Goal: Task Accomplishment & Management: Manage account settings

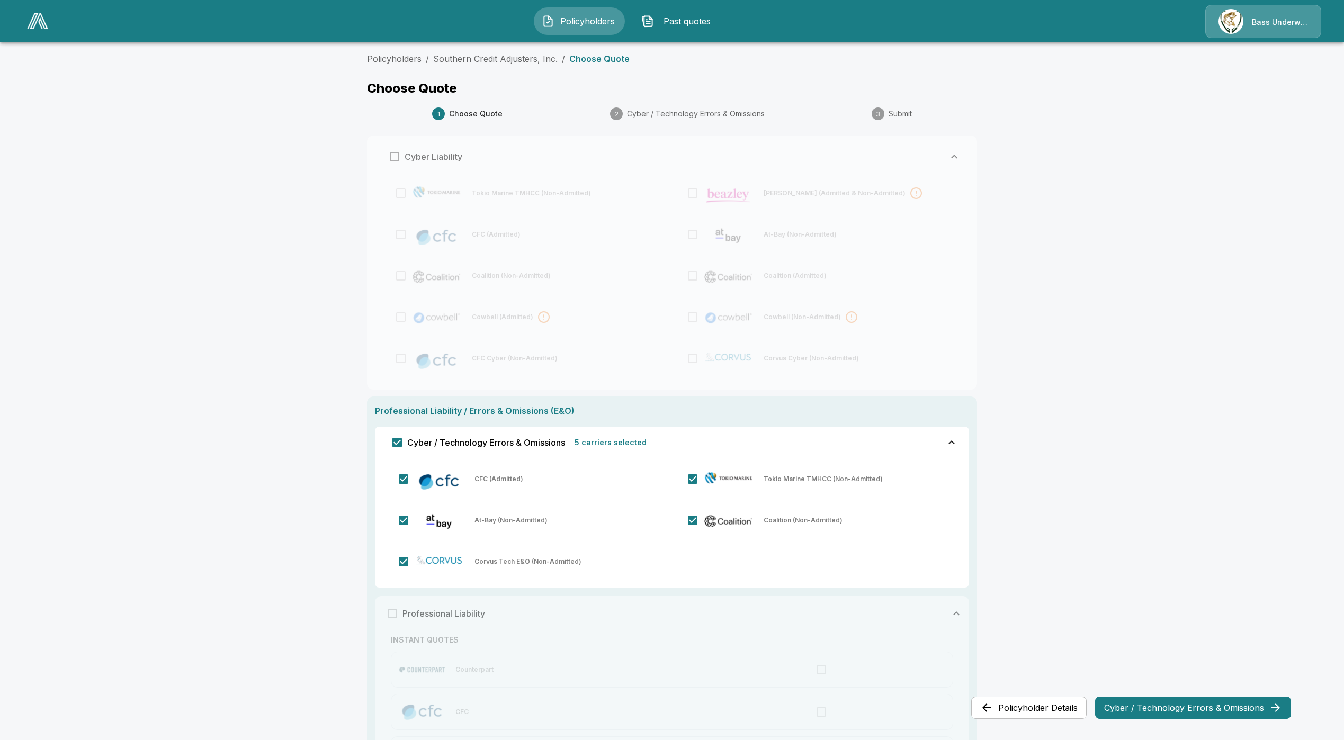
click at [582, 16] on span "Policyholders" at bounding box center [588, 21] width 58 height 13
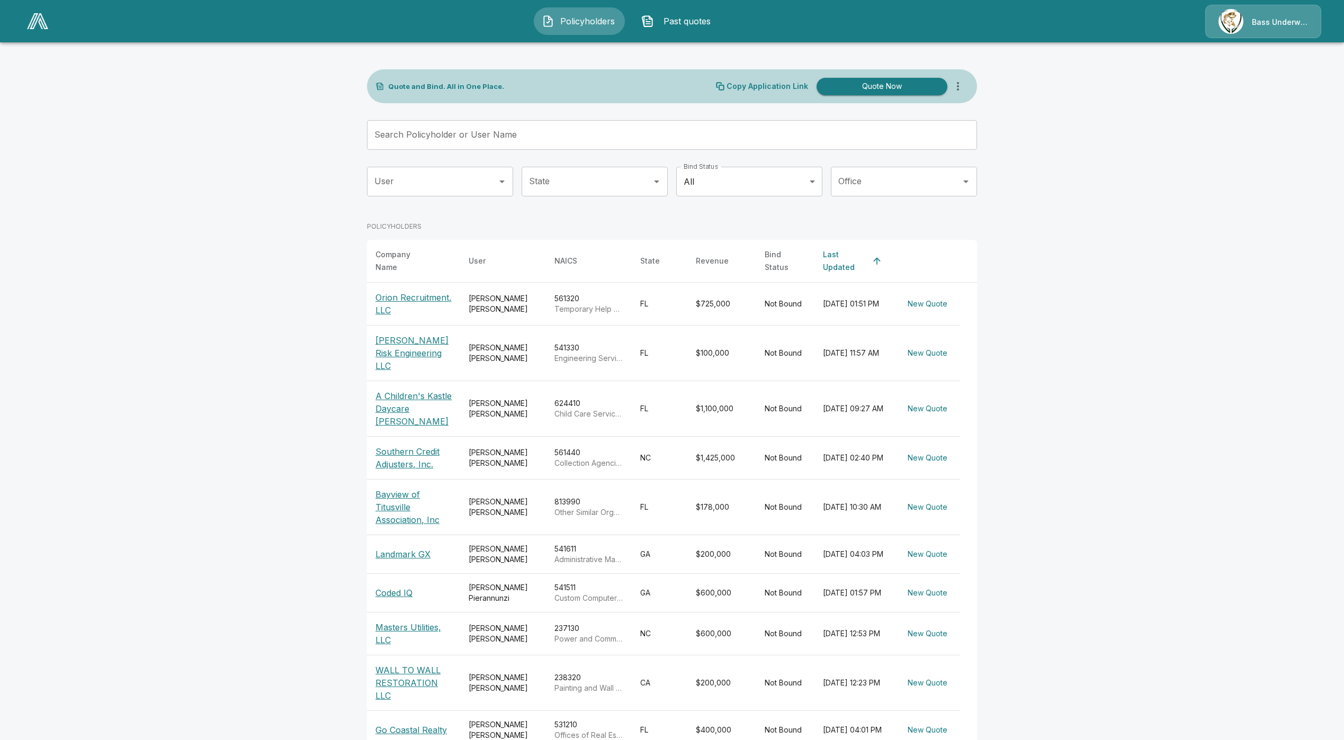
click at [482, 175] on input "User" at bounding box center [432, 182] width 121 height 20
click at [445, 217] on li "Erick Akopian" at bounding box center [446, 210] width 146 height 19
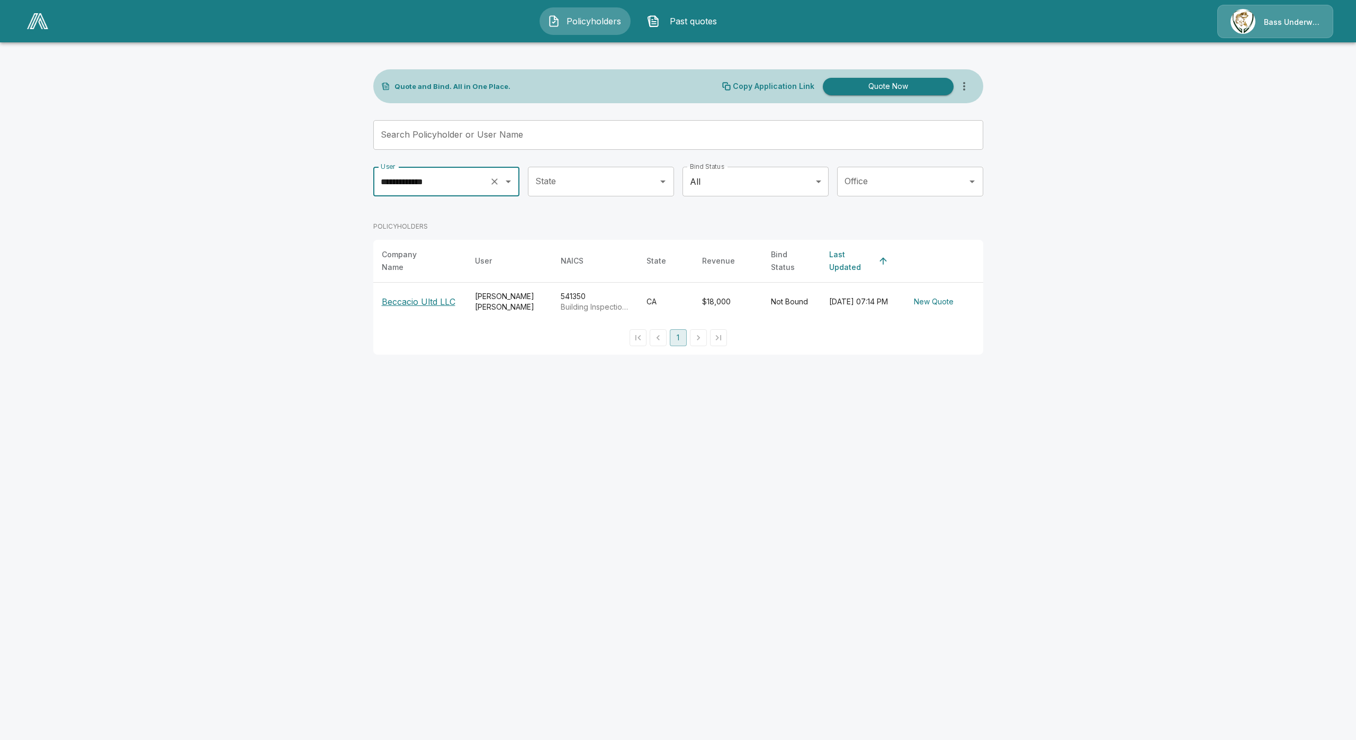
type input "**********"
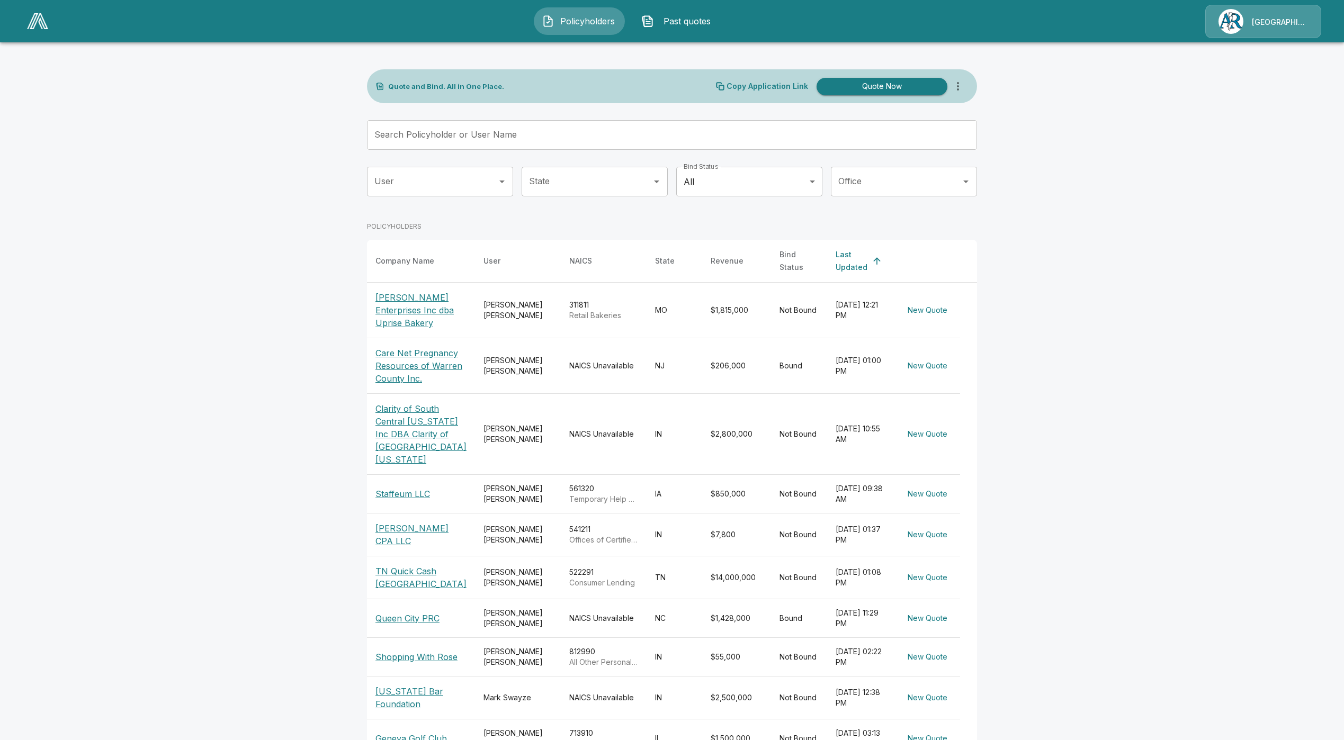
click at [39, 22] on img at bounding box center [37, 21] width 21 height 16
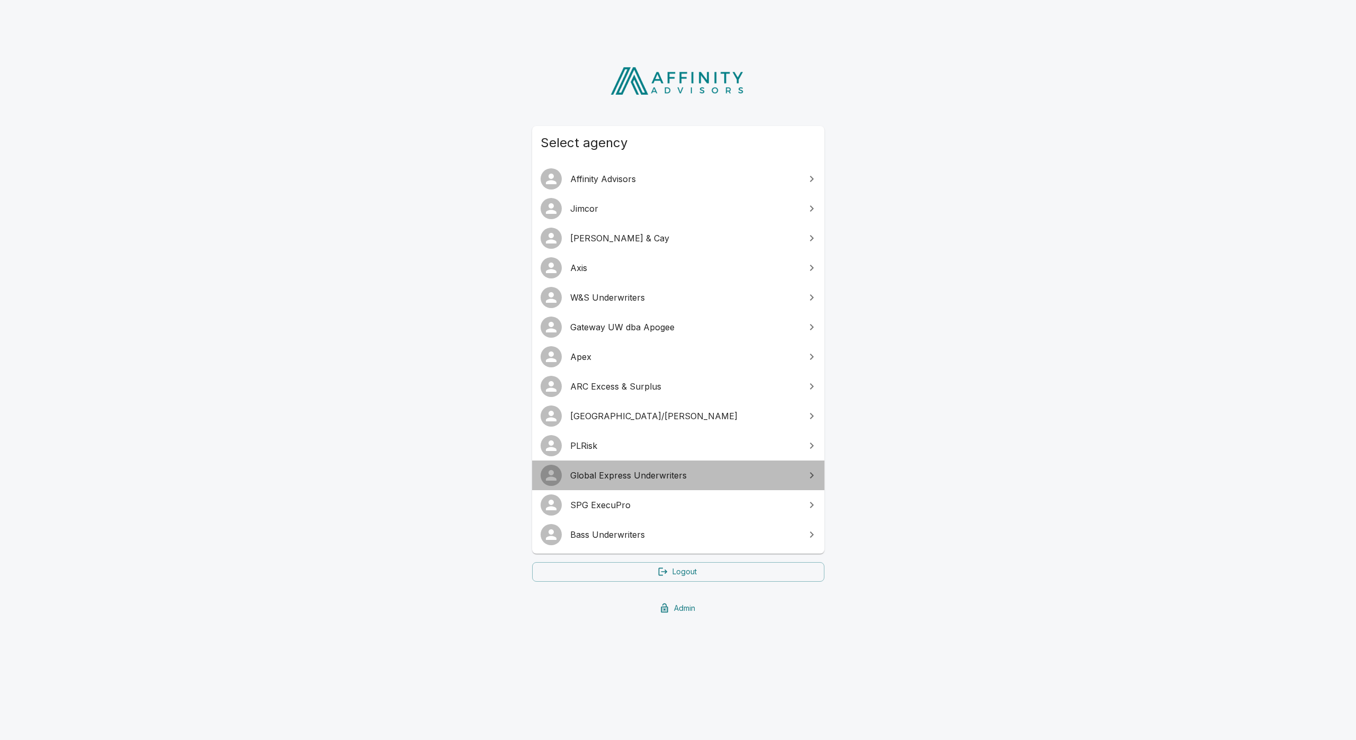
click at [619, 477] on span "Global Express Underwriters" at bounding box center [684, 475] width 229 height 13
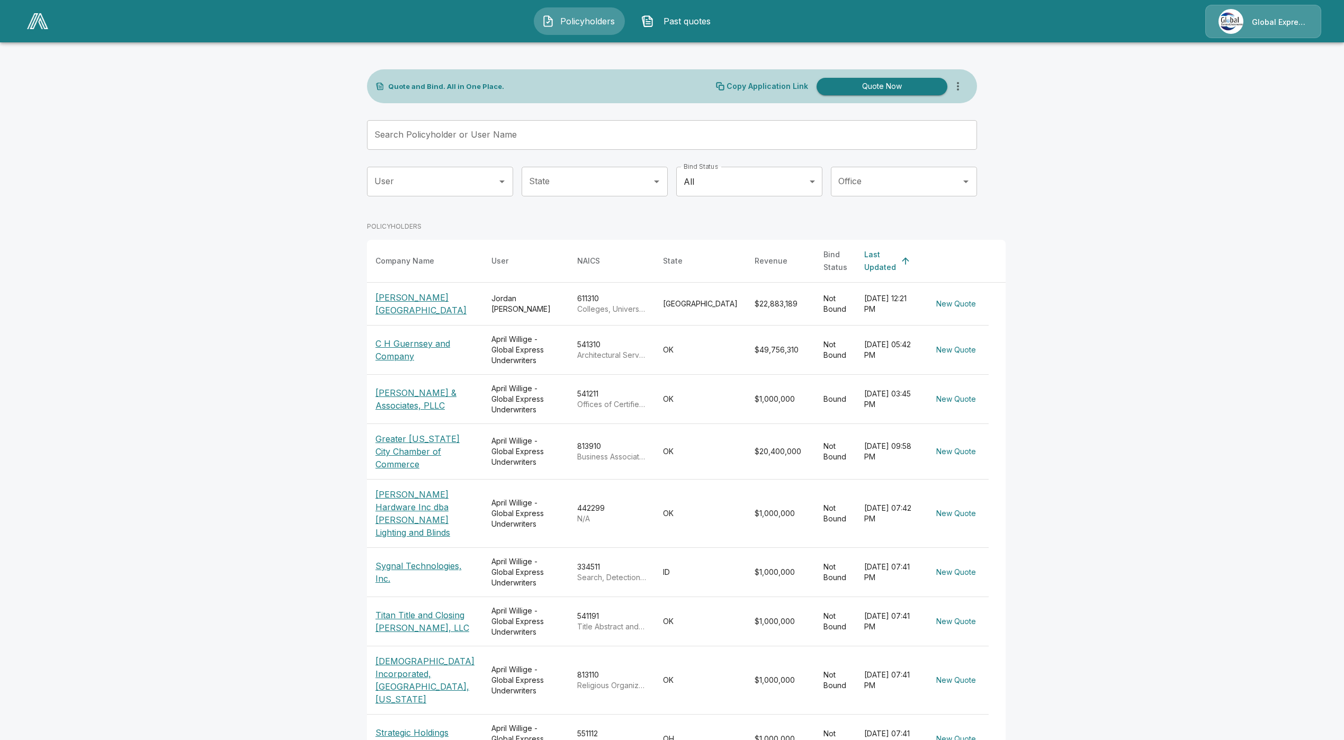
click at [1288, 28] on div "Global Express Underwriters" at bounding box center [1263, 21] width 116 height 33
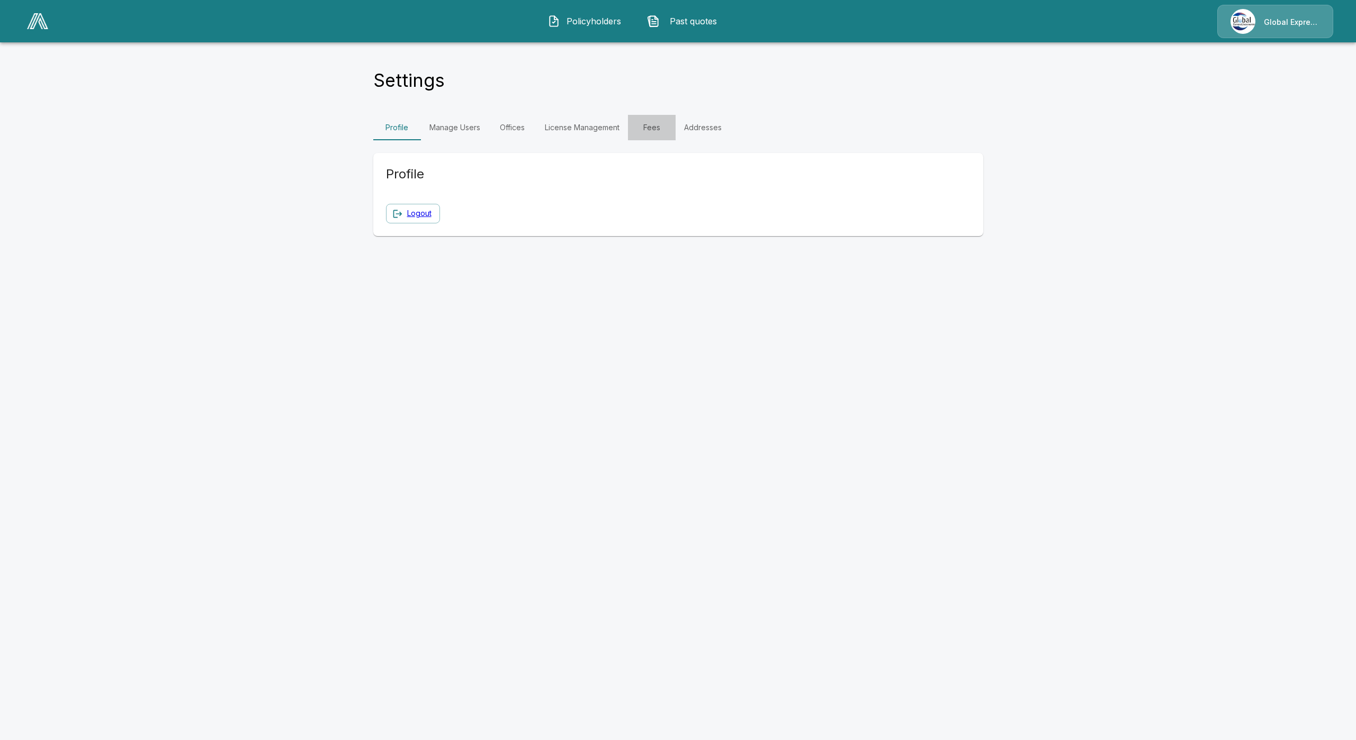
click at [647, 125] on link "Fees" at bounding box center [652, 127] width 48 height 25
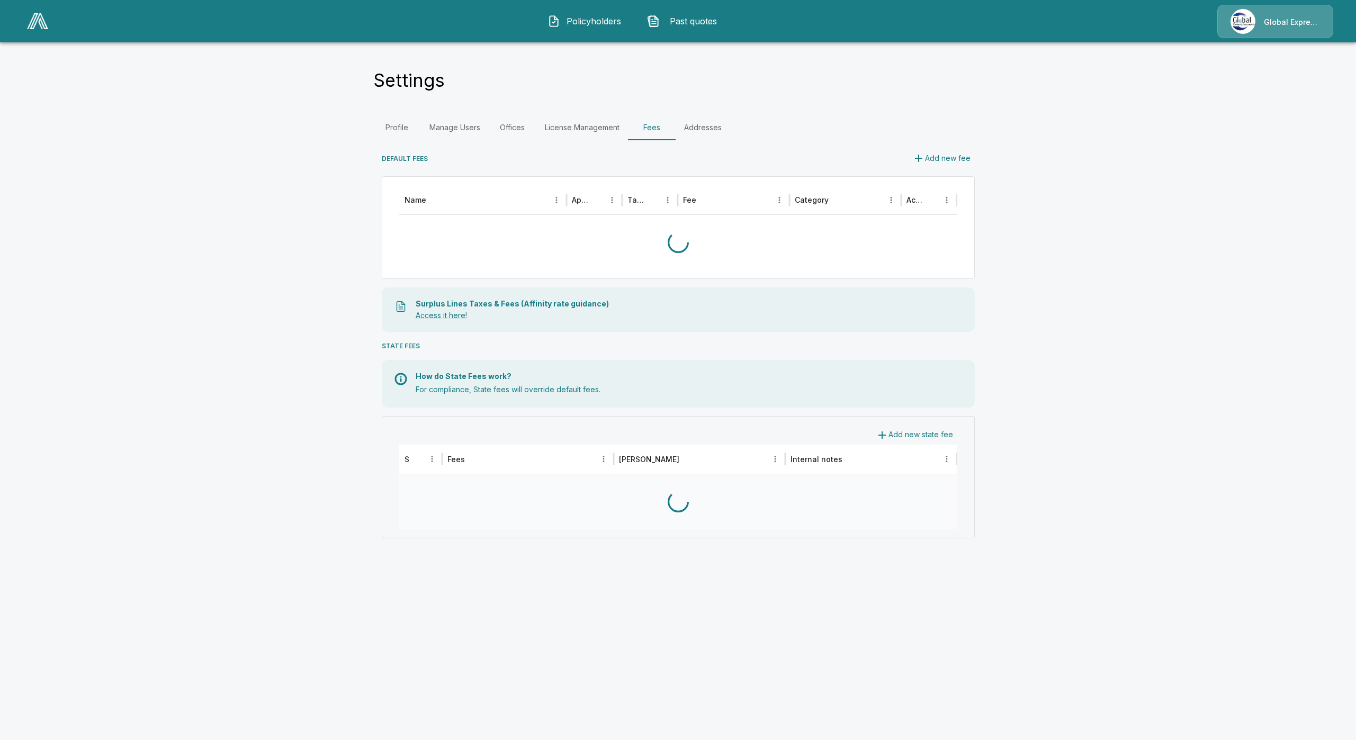
click at [578, 127] on link "License Management" at bounding box center [582, 127] width 92 height 25
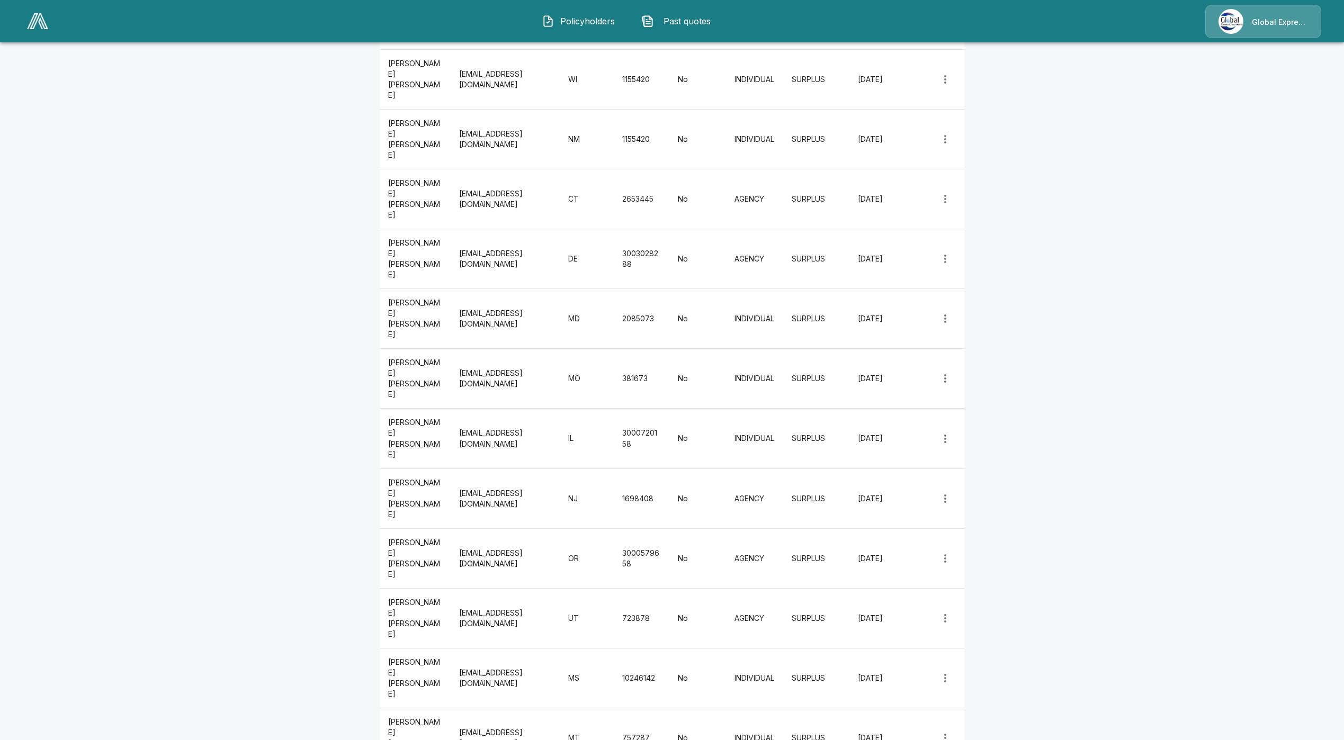
scroll to position [2028, 0]
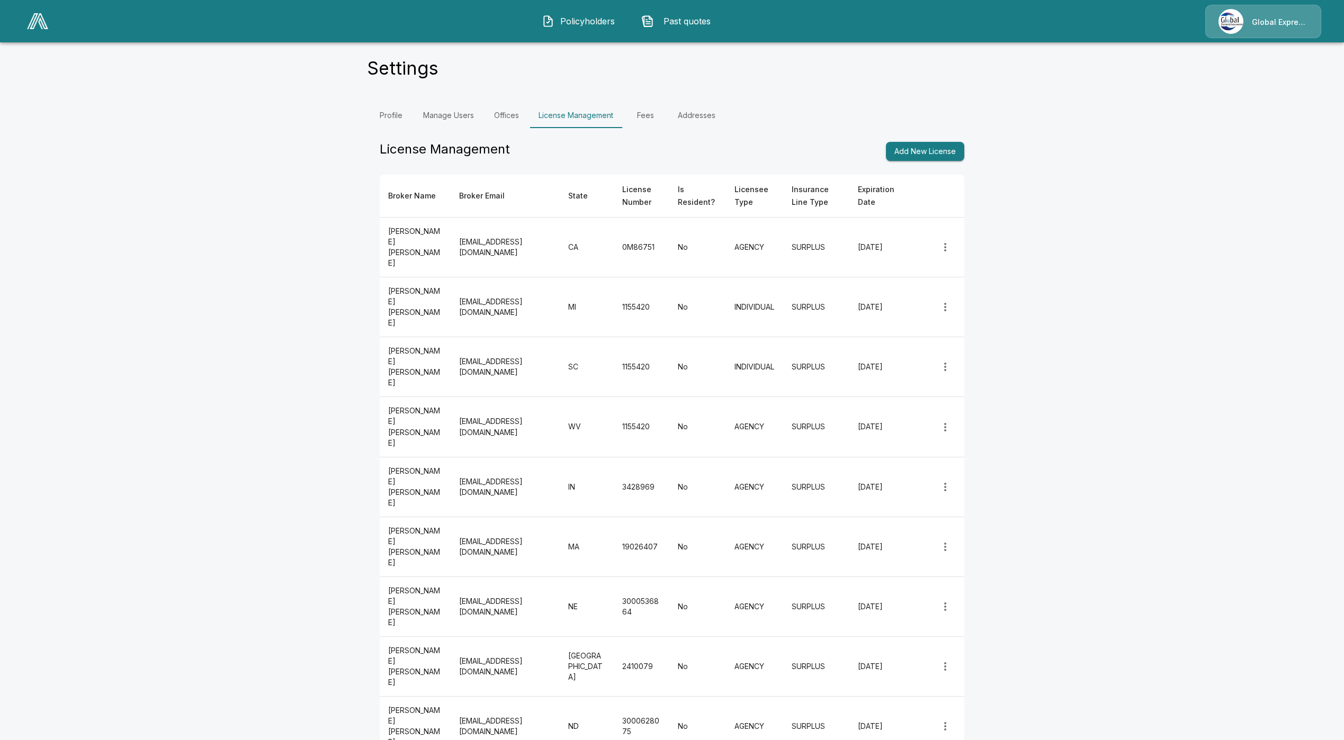
scroll to position [0, 0]
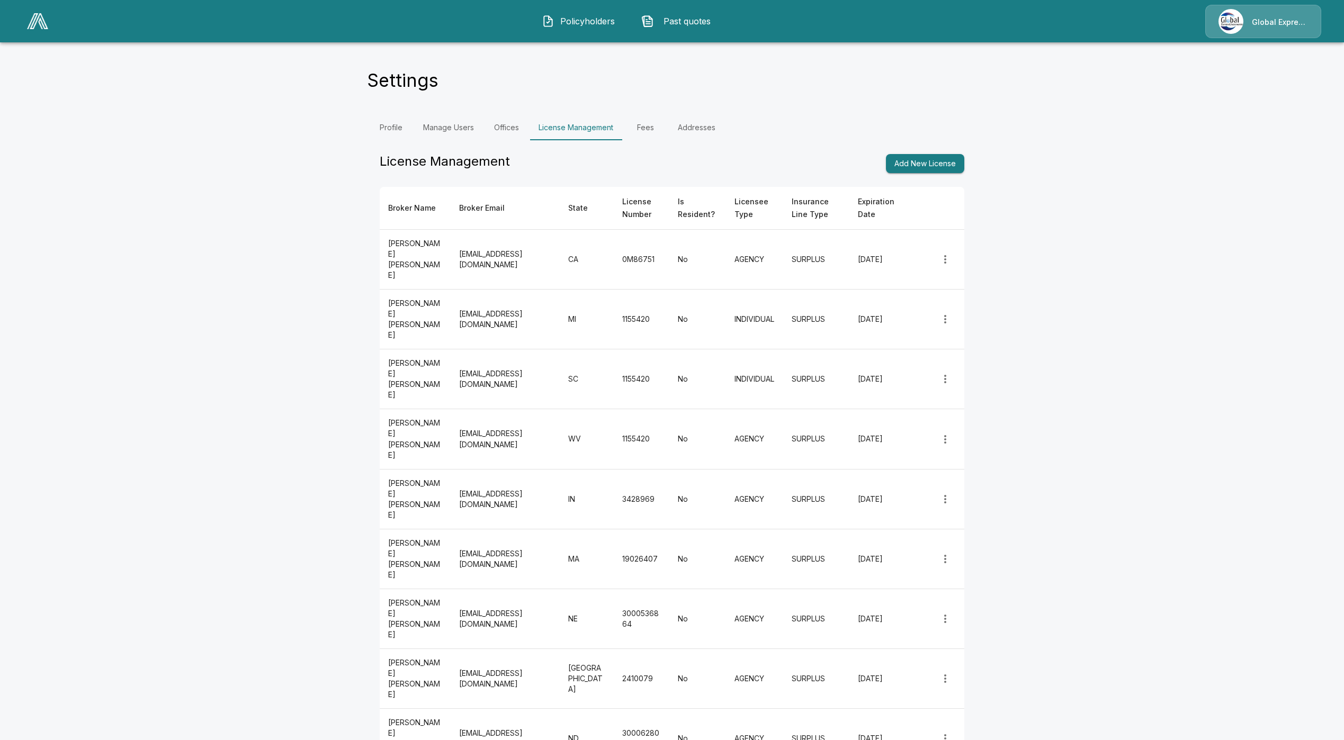
click at [513, 256] on td "[EMAIL_ADDRESS][DOMAIN_NAME]" at bounding box center [505, 260] width 109 height 60
click at [949, 253] on icon "more" at bounding box center [945, 259] width 13 height 13
